Goal: Task Accomplishment & Management: Use online tool/utility

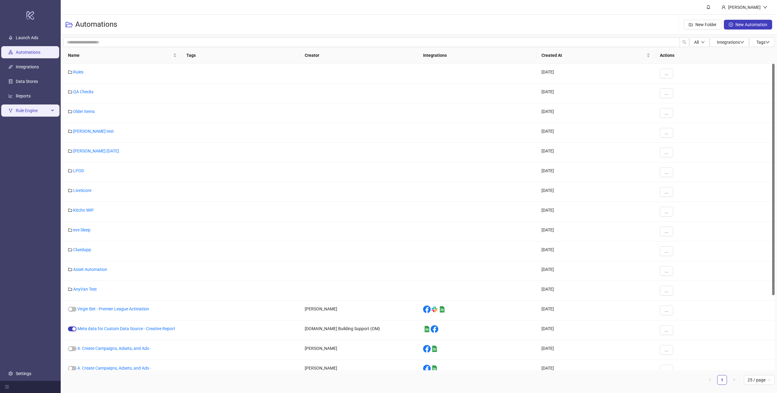
click at [29, 112] on span "Rule Engine" at bounding box center [32, 110] width 33 height 12
click at [26, 128] on link "Rules" at bounding box center [21, 125] width 10 height 5
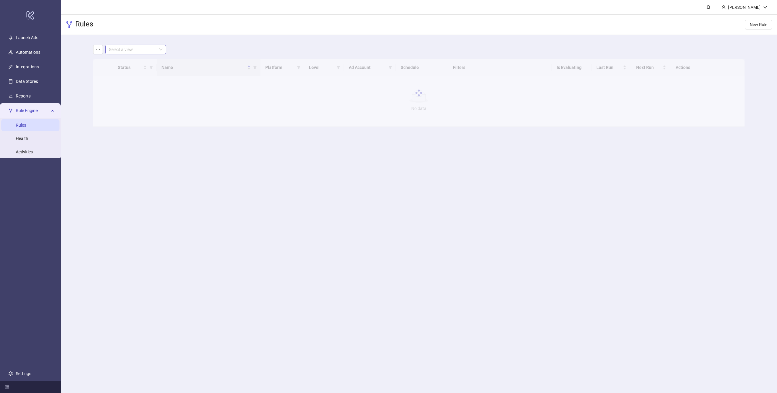
click at [138, 50] on input "search" at bounding box center [133, 49] width 48 height 9
click at [126, 80] on div "Virgin Bet UK" at bounding box center [135, 81] width 51 height 7
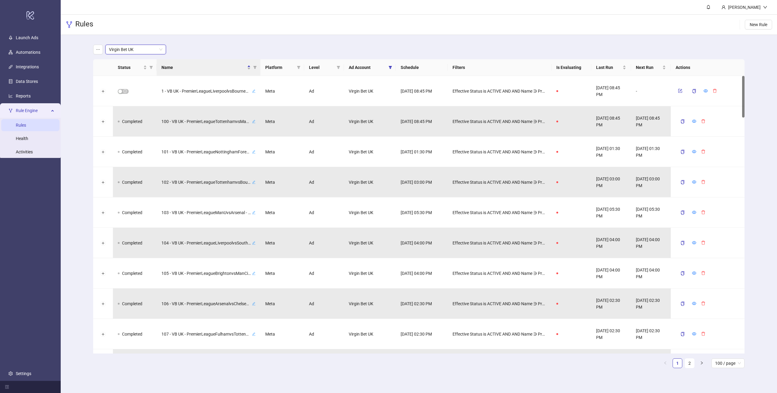
click at [280, 33] on div "Rules New Rule" at bounding box center [419, 25] width 717 height 20
click at [427, 46] on div "Virgin Bet UK" at bounding box center [419, 50] width 652 height 10
click at [80, 96] on div "Virgin Bet UK Status Name Platform Level Ad Account Schedule Filters Is Evaluat…" at bounding box center [419, 209] width 717 height 348
click at [80, 100] on div "Virgin Bet UK Status Name Platform Level Ad Account Schedule Filters Is Evaluat…" at bounding box center [419, 209] width 717 height 348
click at [176, 20] on div "Rules New Rule" at bounding box center [419, 25] width 717 height 20
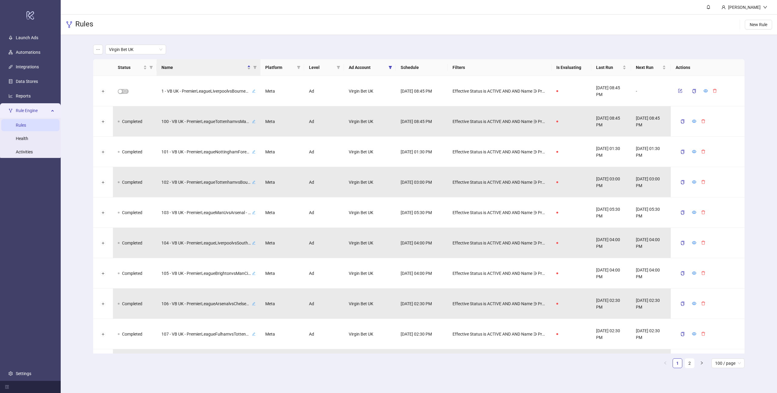
click at [73, 104] on div "Virgin Bet UK Status Name Platform Level Ad Account Schedule Filters Is Evaluat…" at bounding box center [419, 209] width 717 height 348
click at [705, 91] on icon "eye" at bounding box center [706, 91] width 4 height 4
